Goal: Information Seeking & Learning: Learn about a topic

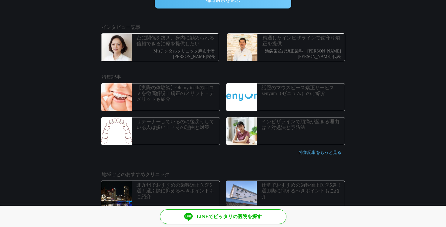
scroll to position [209, 0]
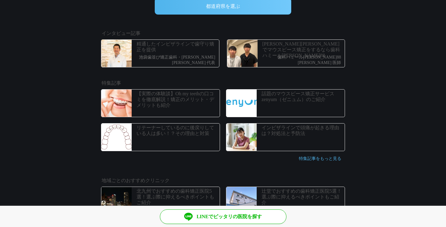
click at [177, 66] on div "精通したインビザラインで歯守り矯正を提供 池袋歯並び矯正歯科・[PERSON_NAME] [PERSON_NAME] 代表" at bounding box center [178, 53] width 83 height 27
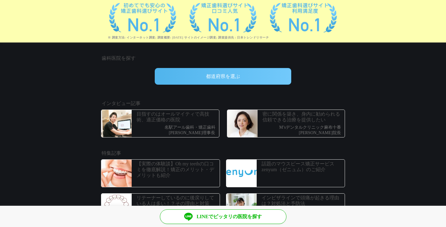
scroll to position [141, 0]
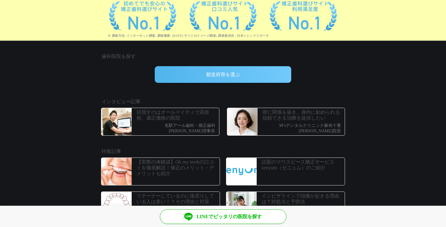
click at [203, 118] on p "目指すのはオールマイティで高技術、適正価格の医院" at bounding box center [177, 115] width 81 height 12
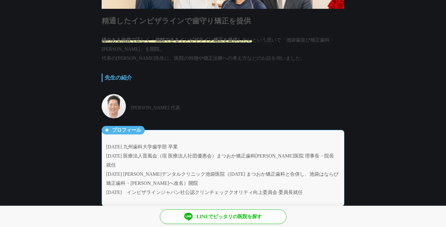
scroll to position [58, 0]
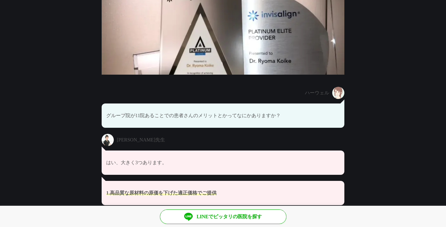
scroll to position [1074, 0]
